Goal: Information Seeking & Learning: Learn about a topic

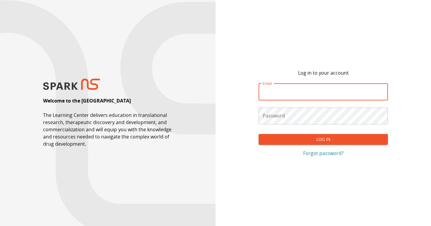
click at [292, 93] on input "Email" at bounding box center [323, 92] width 129 height 17
type input "**********"
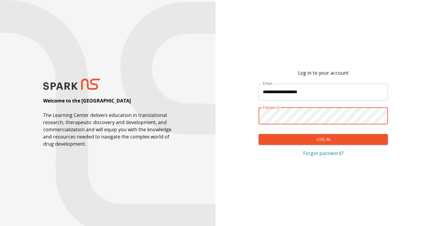
click at [369, 142] on button "Log In" at bounding box center [323, 139] width 129 height 11
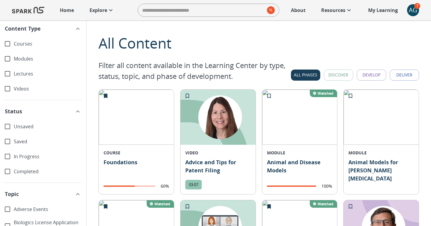
click at [341, 75] on button "Discover" at bounding box center [338, 74] width 29 height 11
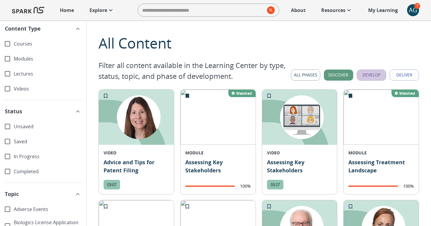
click at [373, 78] on button "Develop" at bounding box center [371, 74] width 29 height 11
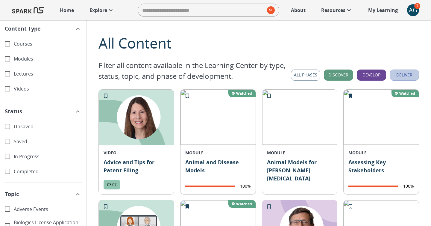
click at [400, 78] on button "Deliver" at bounding box center [404, 74] width 29 height 11
click at [309, 75] on button "All Phases" at bounding box center [305, 74] width 29 height 11
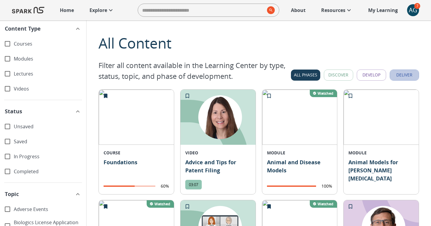
click at [403, 74] on button "Deliver" at bounding box center [404, 74] width 29 height 11
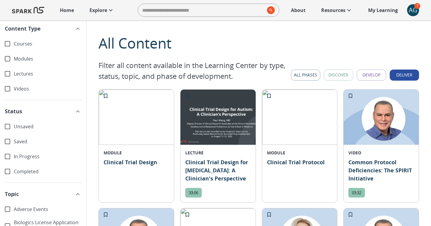
click at [376, 74] on button "Develop" at bounding box center [371, 74] width 29 height 11
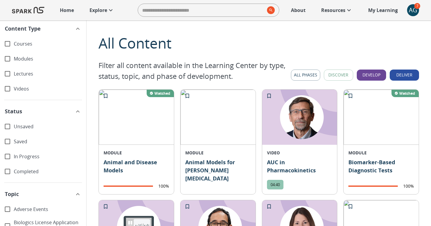
click at [339, 83] on div "All Phases Discover Develop Deliver Filter Content" at bounding box center [258, 74] width 321 height 17
click at [340, 73] on button "Discover" at bounding box center [338, 74] width 29 height 11
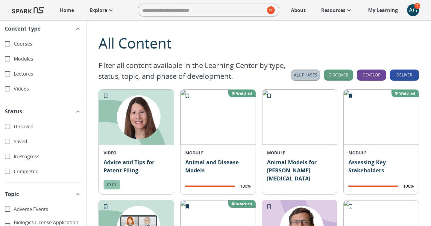
click at [313, 74] on button "All Phases" at bounding box center [305, 74] width 29 height 11
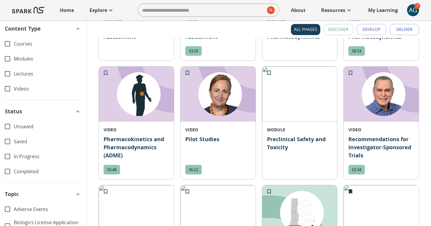
scroll to position [2106, 0]
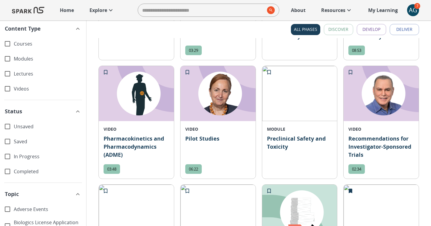
click at [270, 70] on icon "Add to My Learning" at bounding box center [269, 72] width 4 height 4
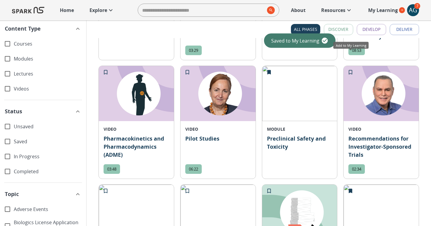
click at [351, 69] on icon "Add to My Learning" at bounding box center [350, 72] width 6 height 6
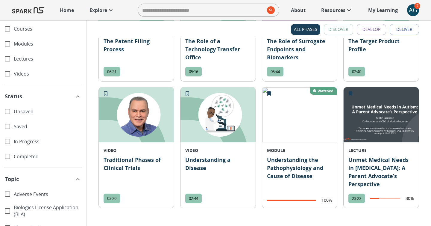
scroll to position [3154, 0]
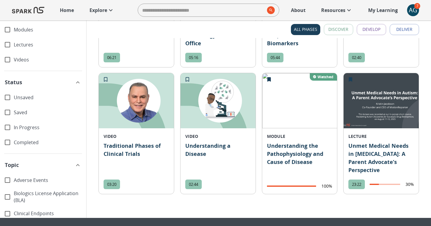
click at [398, 74] on img at bounding box center [385, 100] width 83 height 55
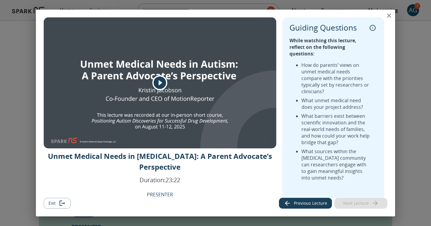
click at [310, 191] on div "Guiding Questions While watching this lecture, reflect on the following questio…" at bounding box center [333, 111] width 102 height 189
click at [310, 201] on button "Previous Lecture" at bounding box center [305, 203] width 53 height 11
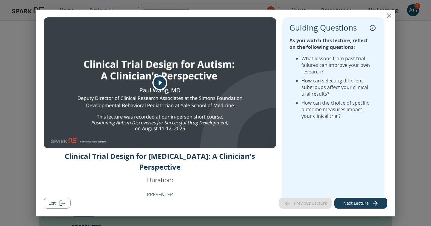
click at [310, 201] on div "Previous Lecture Next Lecture" at bounding box center [333, 203] width 108 height 11
click at [313, 202] on div "Previous Lecture Next Lecture" at bounding box center [333, 203] width 108 height 11
click at [52, 201] on button "Exit" at bounding box center [57, 203] width 27 height 11
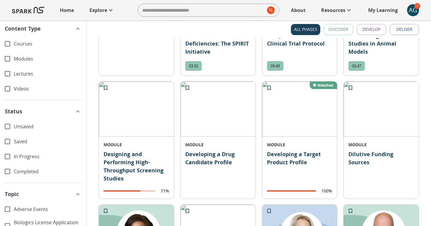
scroll to position [1315, 0]
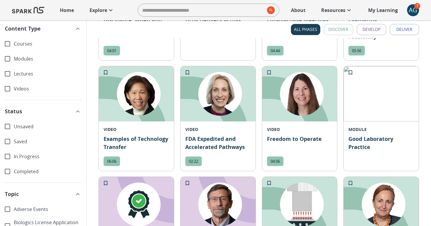
click at [213, 93] on img at bounding box center [221, 93] width 83 height 55
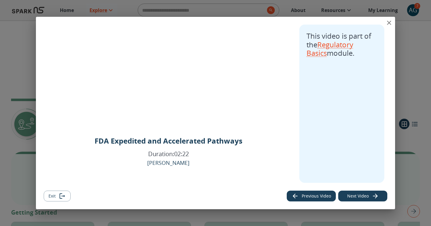
click at [17, 37] on div "FDA Expedited and Accelerated Pathways Duration: 02:22 [PERSON_NAME] This video…" at bounding box center [215, 113] width 431 height 226
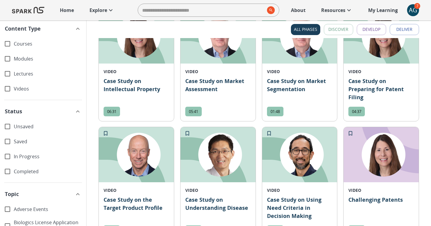
scroll to position [541, 0]
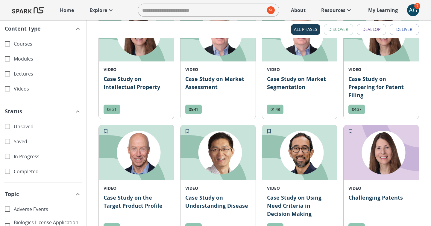
click at [386, 139] on img at bounding box center [385, 152] width 83 height 55
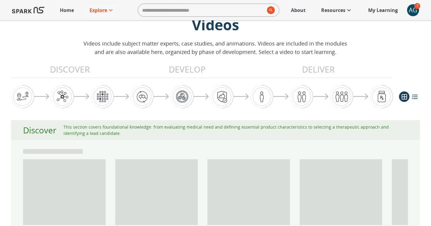
scroll to position [24, 0]
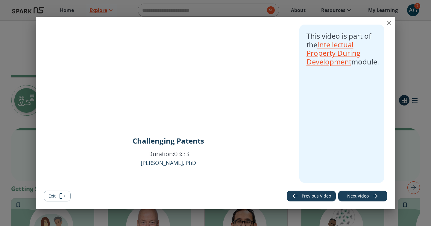
click at [19, 54] on div "Challenging Patents Duration: 03:33 [PERSON_NAME], PhD This video is part of th…" at bounding box center [215, 113] width 431 height 226
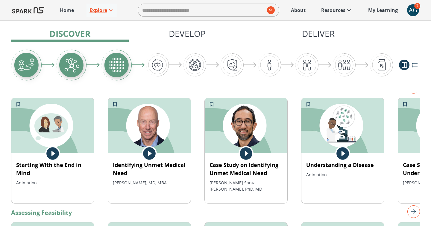
scroll to position [137, 0]
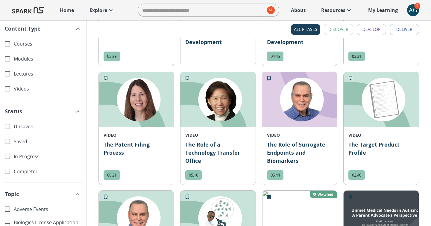
scroll to position [3154, 0]
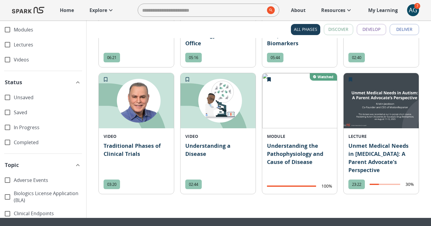
click at [195, 181] on span "02:44" at bounding box center [193, 183] width 16 height 5
